Goal: Navigation & Orientation: Find specific page/section

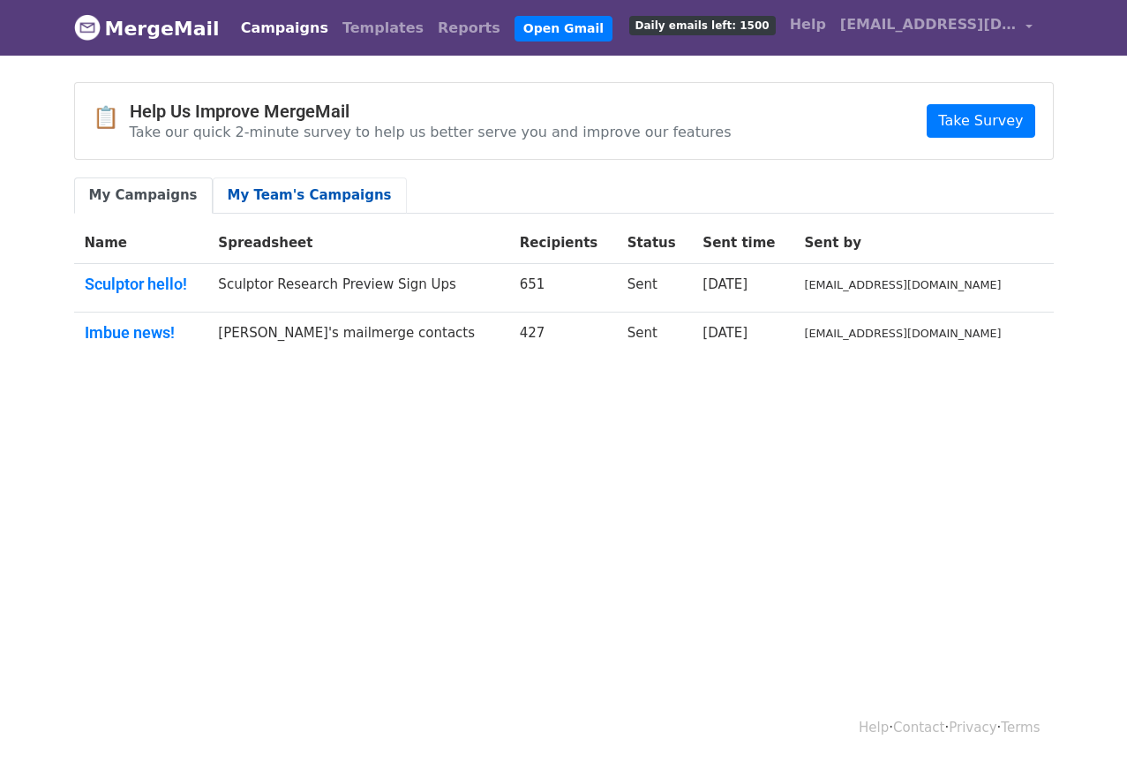
click at [287, 193] on link "My Team's Campaigns" at bounding box center [310, 195] width 194 height 36
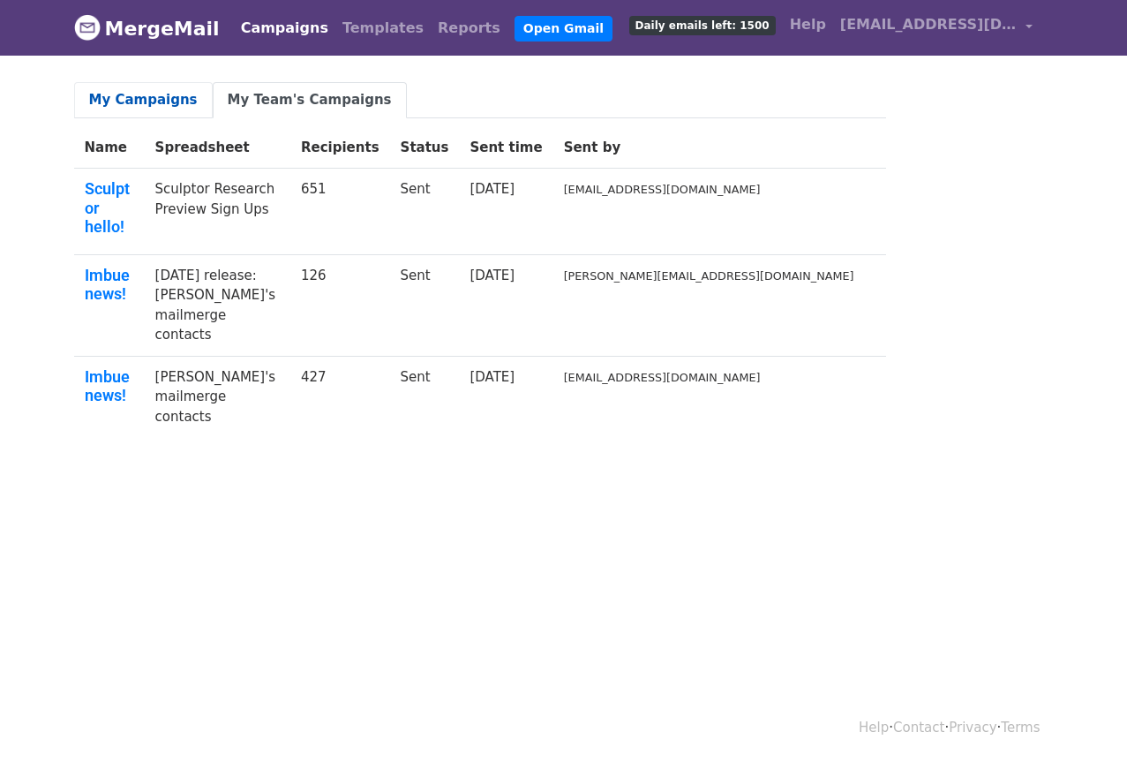
click at [121, 99] on link "My Campaigns" at bounding box center [143, 100] width 139 height 36
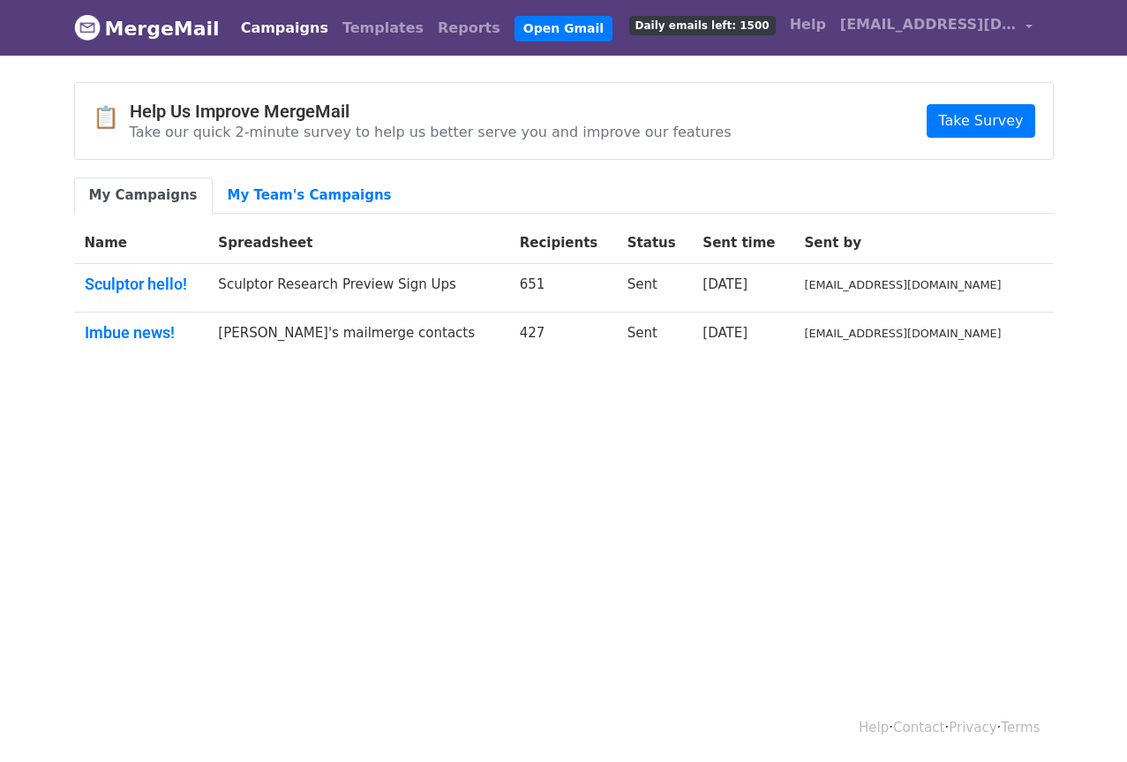
click at [269, 28] on link "Campaigns" at bounding box center [285, 28] width 102 height 35
click at [515, 28] on link "Open Gmail" at bounding box center [564, 29] width 98 height 26
click at [336, 25] on link "Templates" at bounding box center [382, 28] width 95 height 35
